Goal: Find specific page/section: Find specific page/section

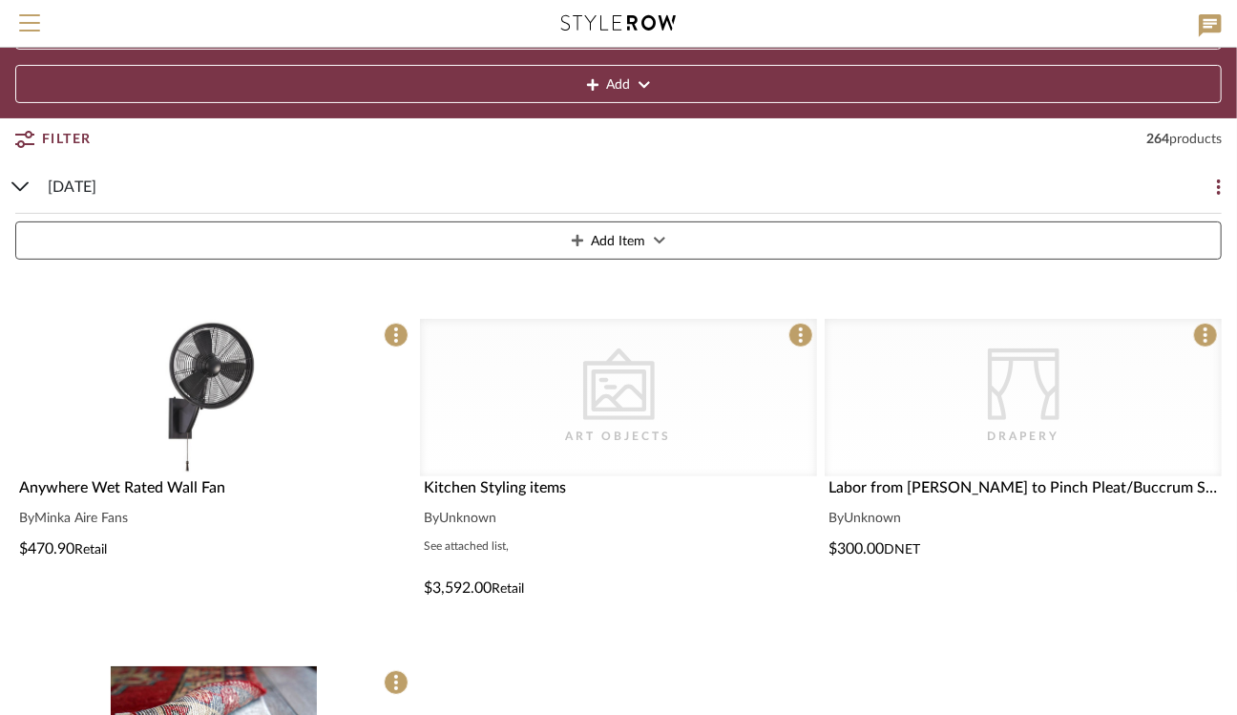
scroll to position [135, 0]
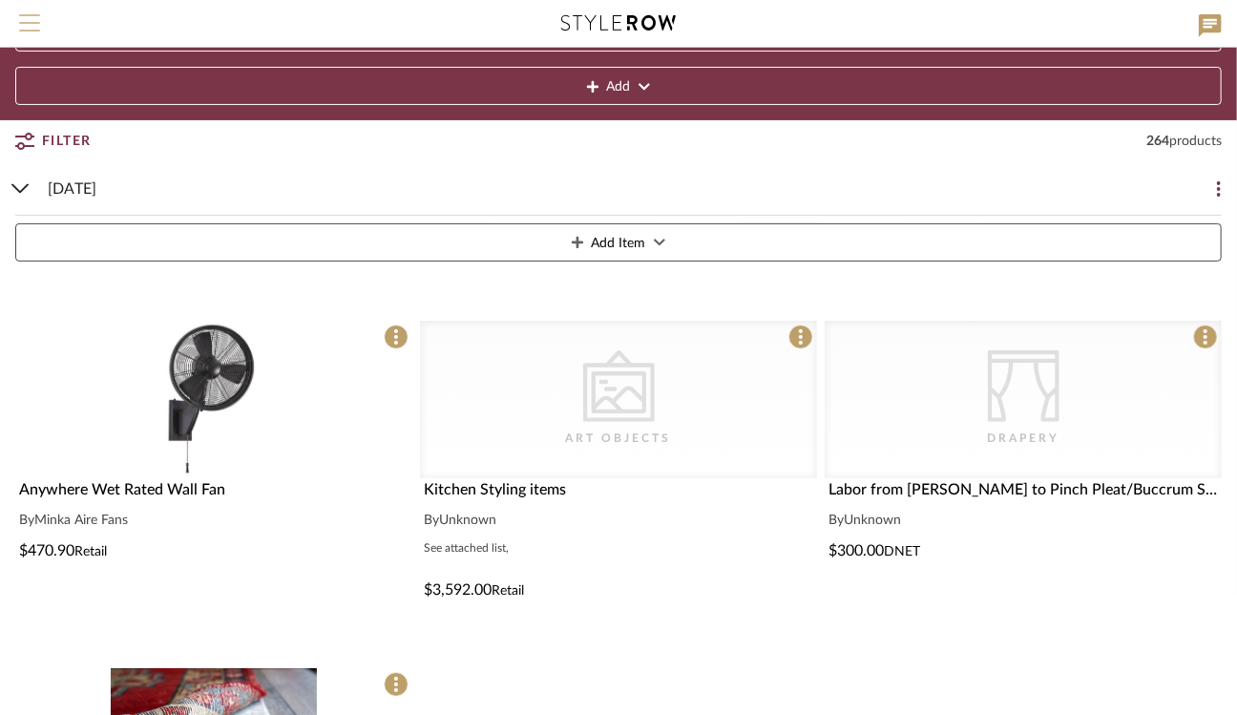
click at [32, 28] on span "Menu" at bounding box center [29, 28] width 21 height 29
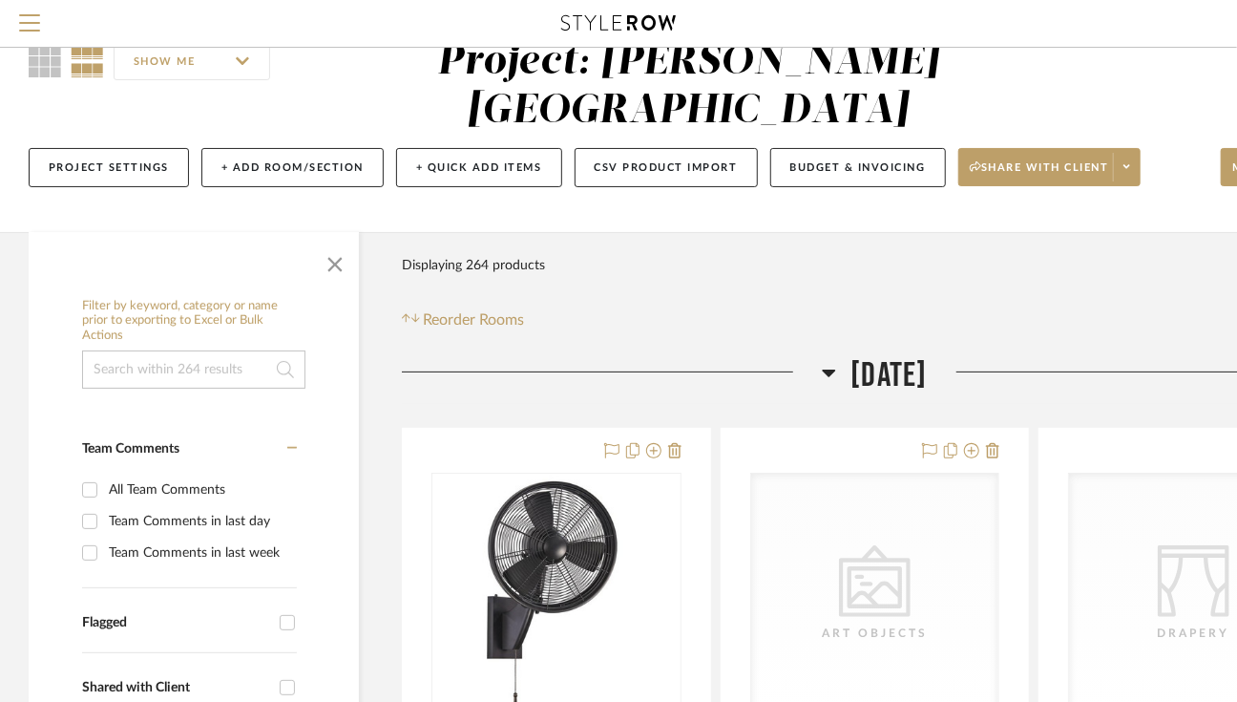
scroll to position [55, 0]
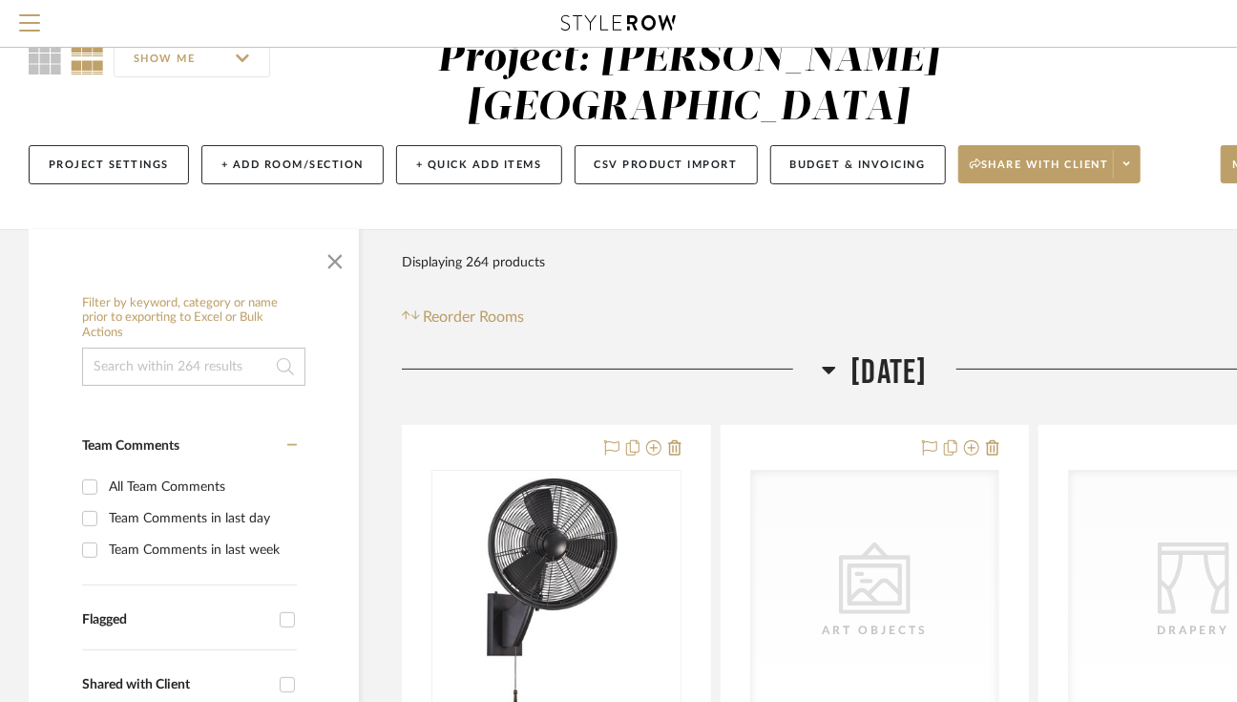
click at [46, 78] on div "SHOW ME" at bounding box center [203, 58] width 348 height 46
click at [46, 71] on icon at bounding box center [45, 58] width 32 height 32
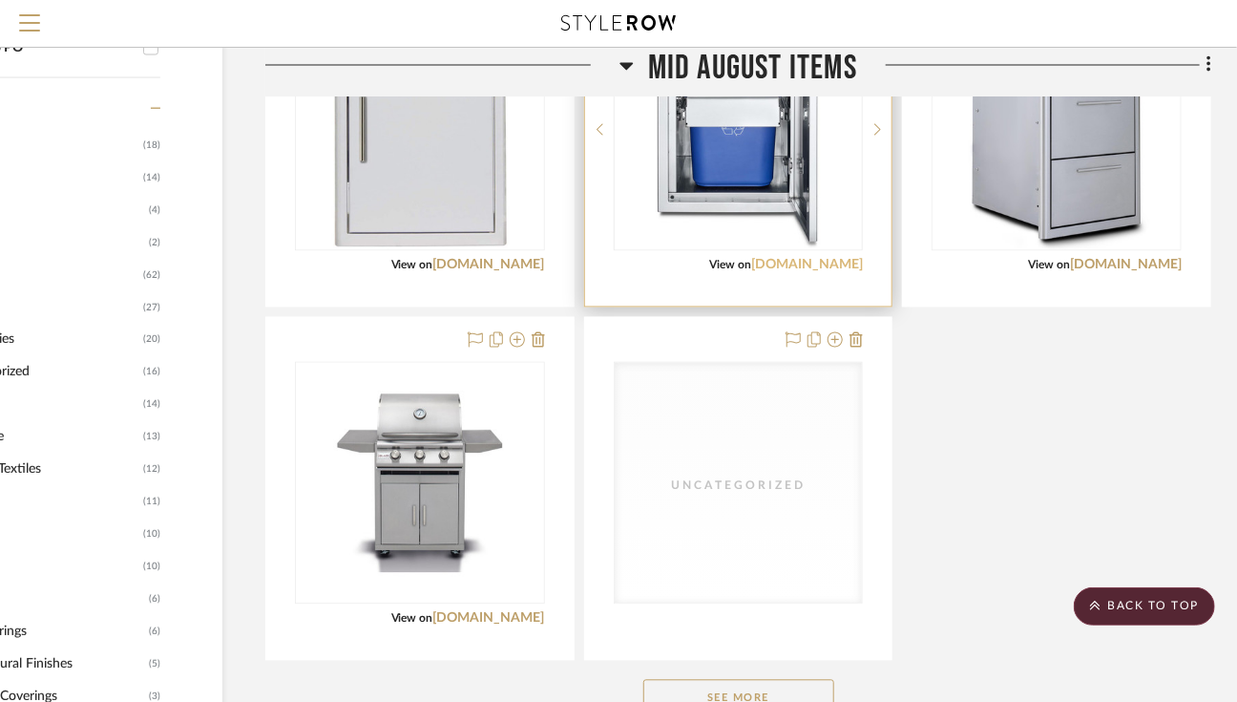
scroll to position [1728, 137]
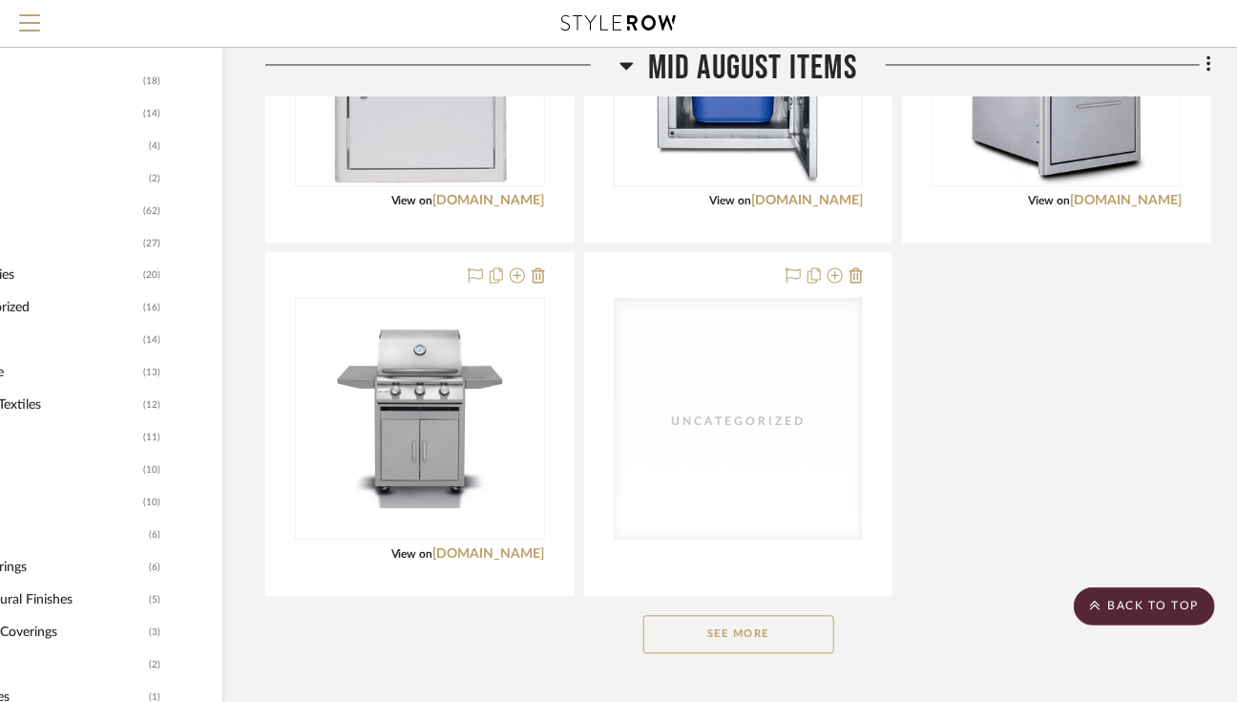
click at [805, 615] on button "See More" at bounding box center [739, 634] width 191 height 38
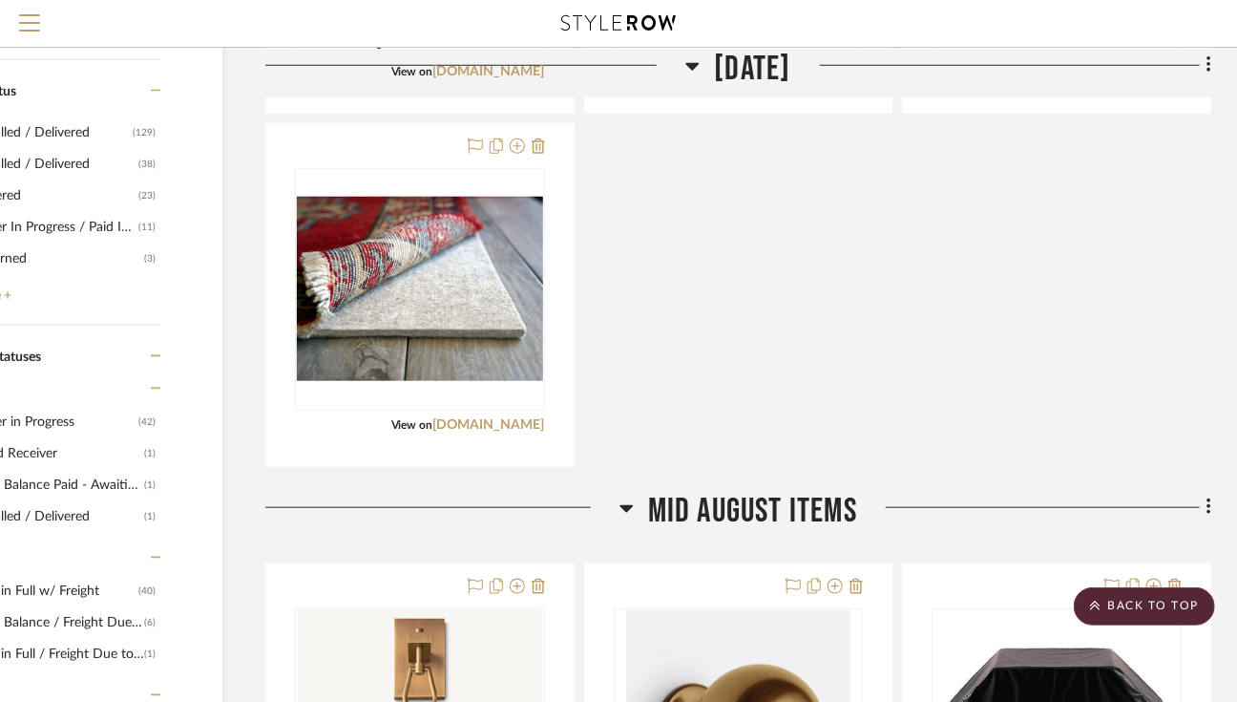
scroll to position [714, 137]
